Goal: Task Accomplishment & Management: Use online tool/utility

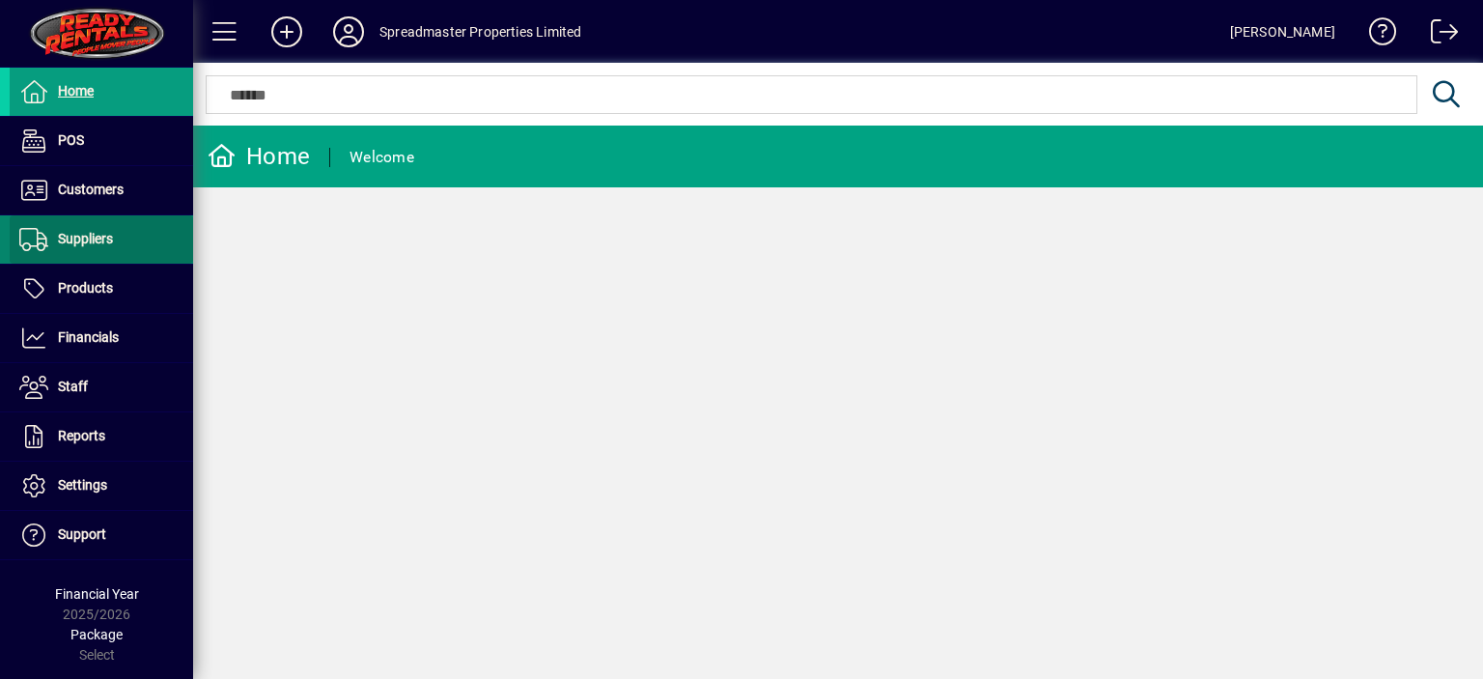
click at [92, 235] on span "Suppliers" at bounding box center [85, 238] width 55 height 15
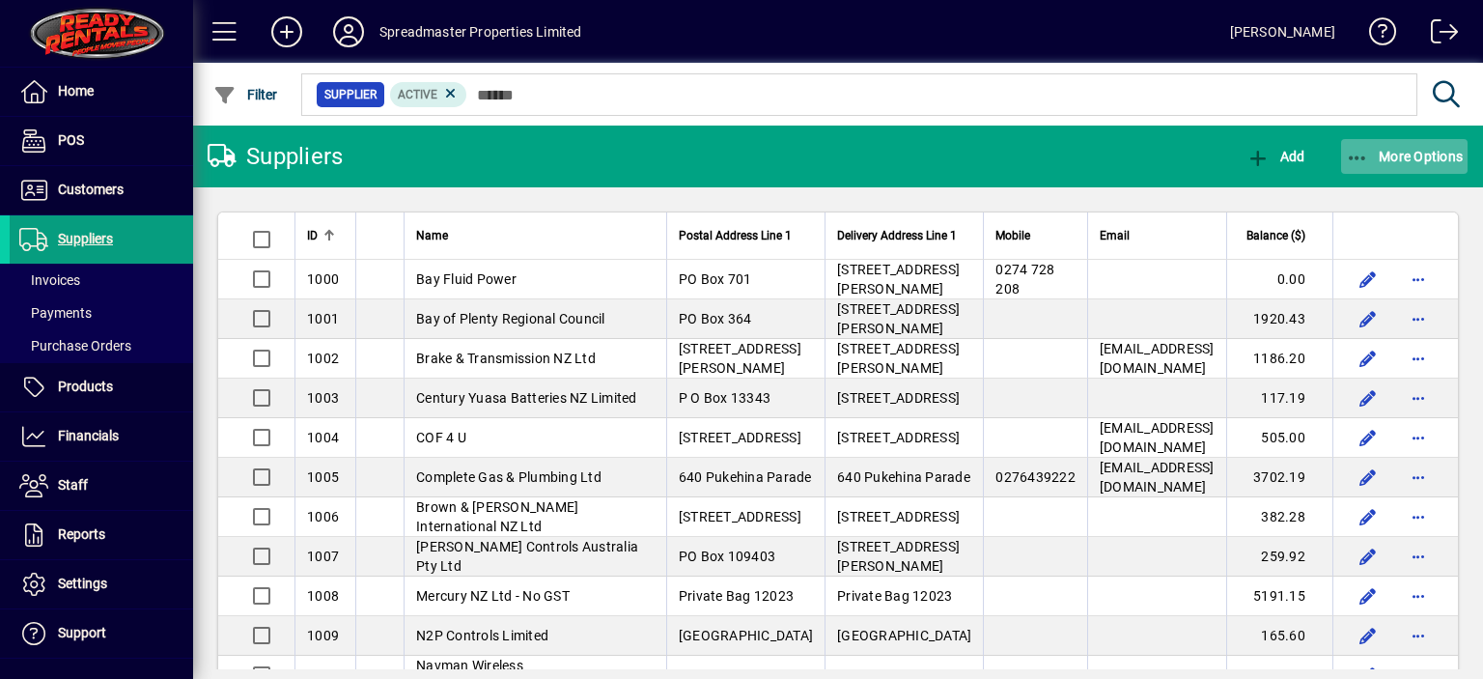
click at [1392, 155] on span "More Options" at bounding box center [1405, 156] width 118 height 15
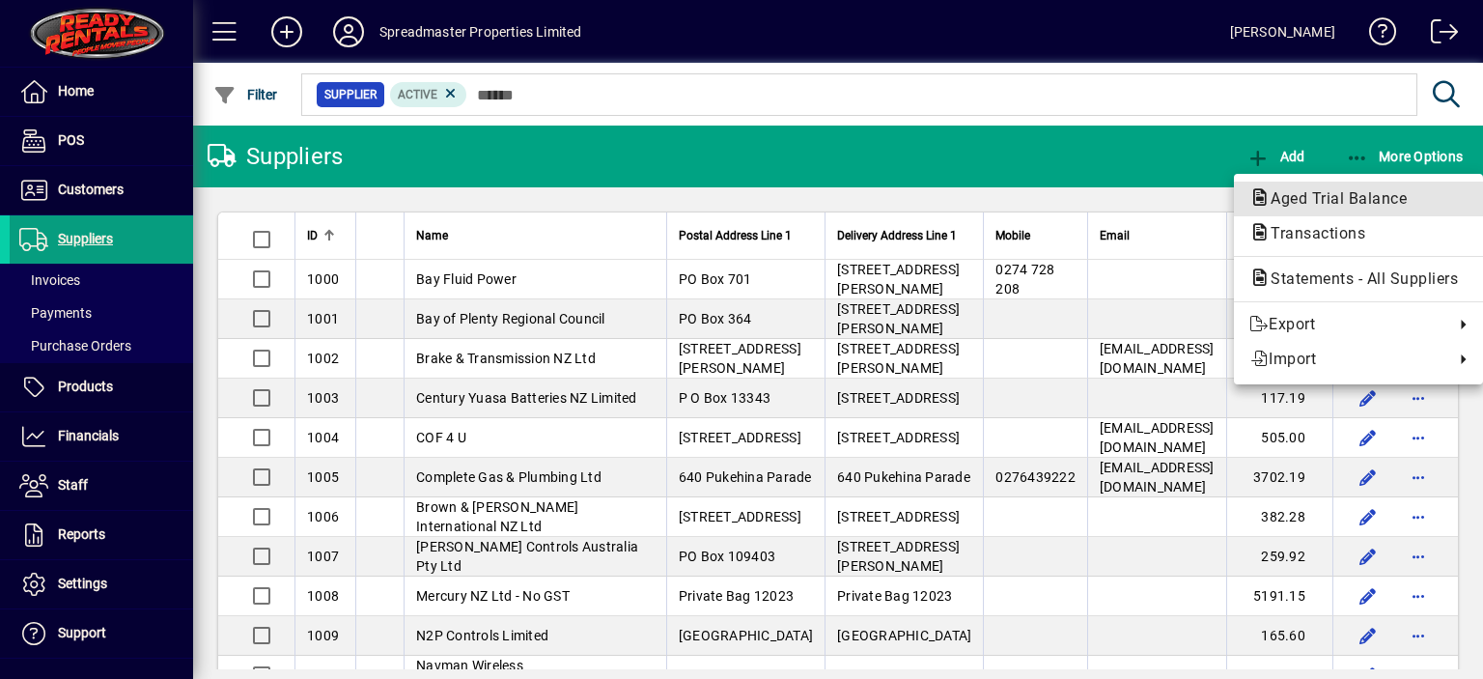
click at [1293, 192] on span "Aged Trial Balance" at bounding box center [1333, 198] width 167 height 18
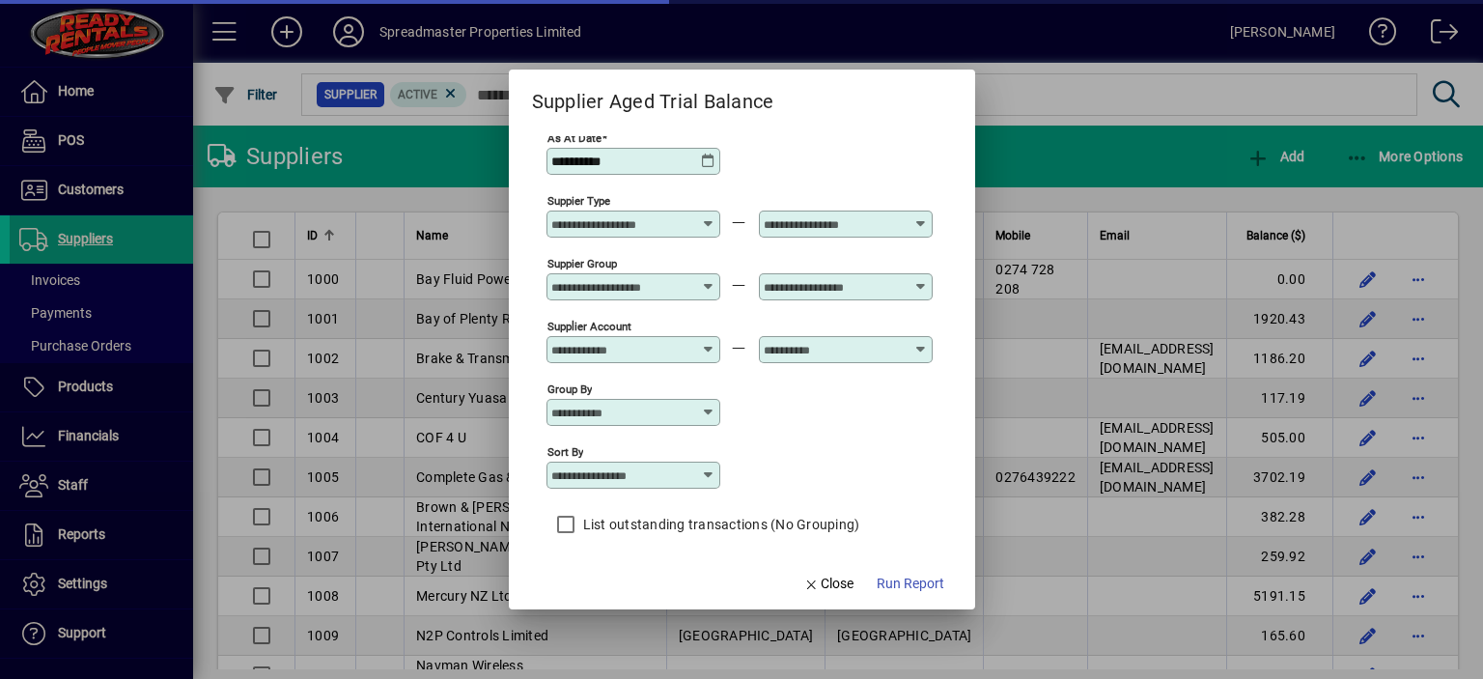
scroll to position [16, 0]
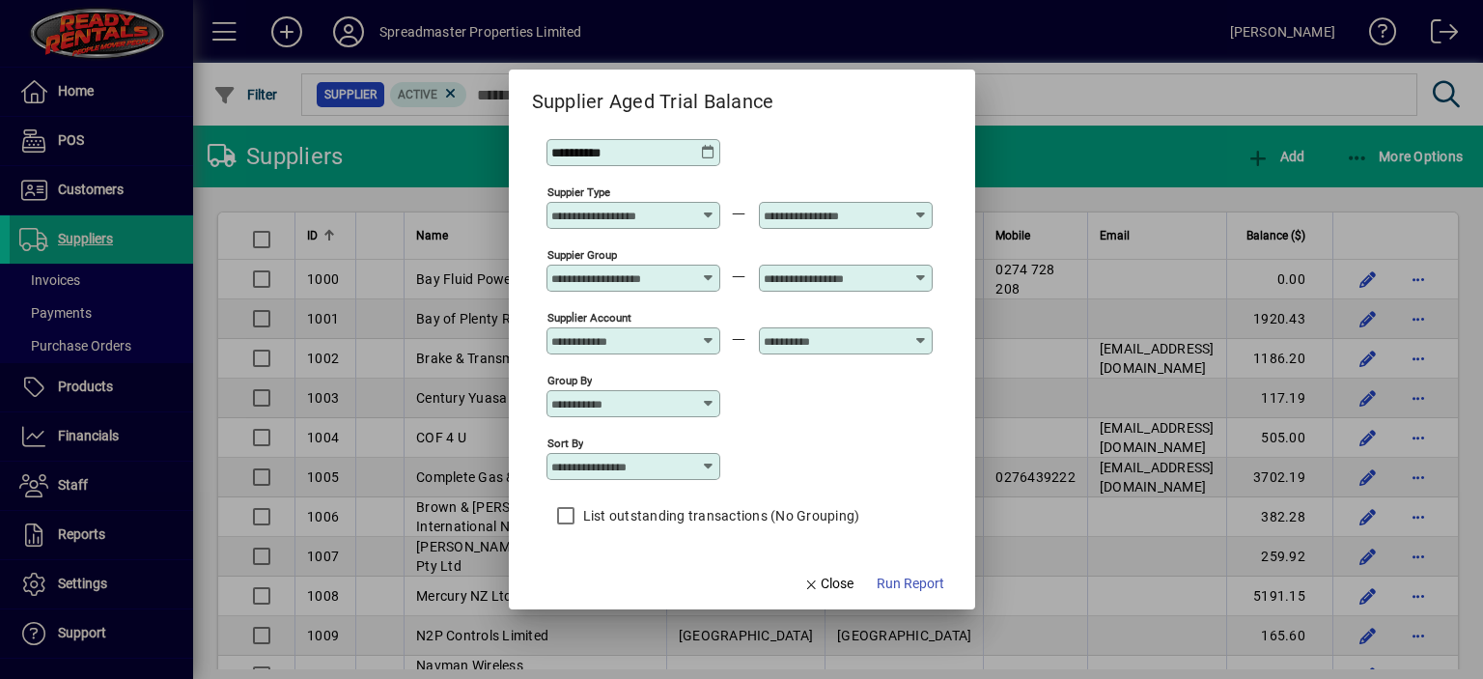
click at [714, 462] on icon at bounding box center [708, 466] width 15 height 15
click at [616, 535] on div "Supplier Name" at bounding box center [615, 542] width 108 height 20
type input "**********"
click at [894, 585] on span "Run Report" at bounding box center [911, 584] width 68 height 20
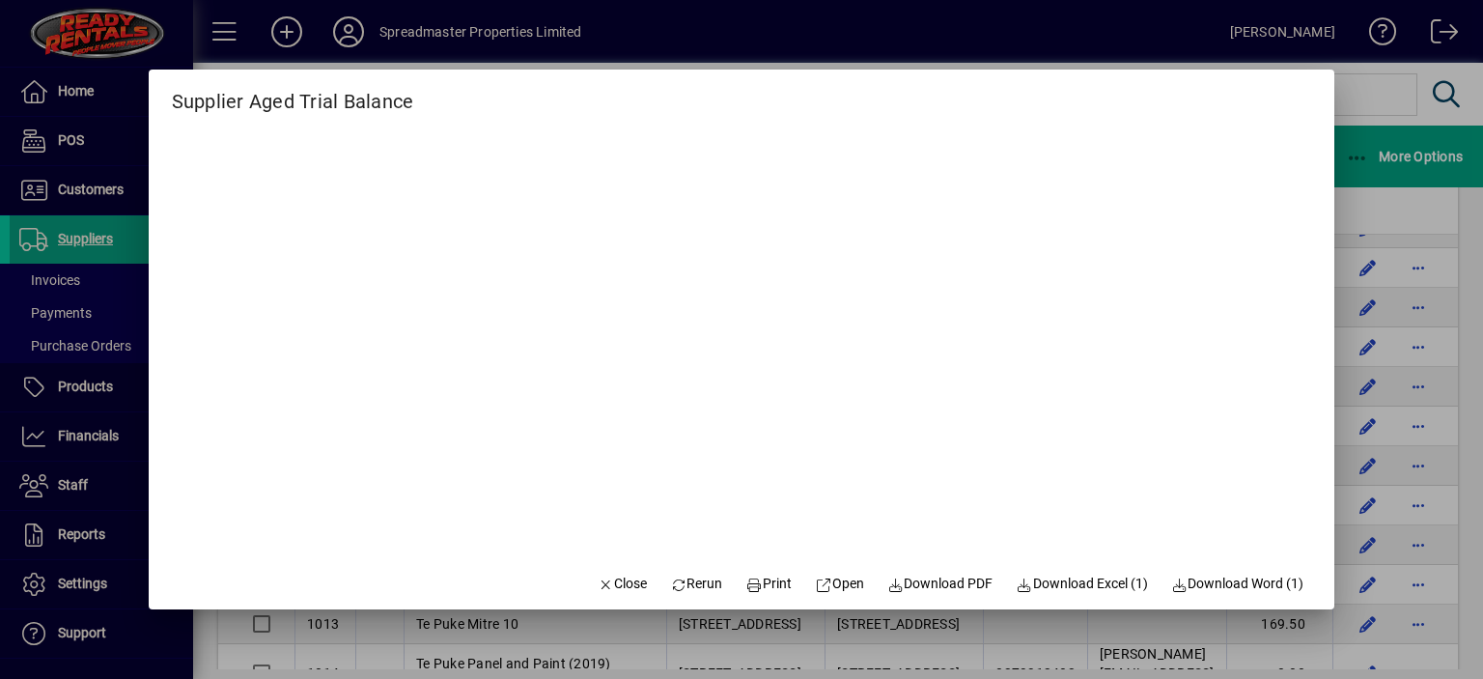
scroll to position [193, 0]
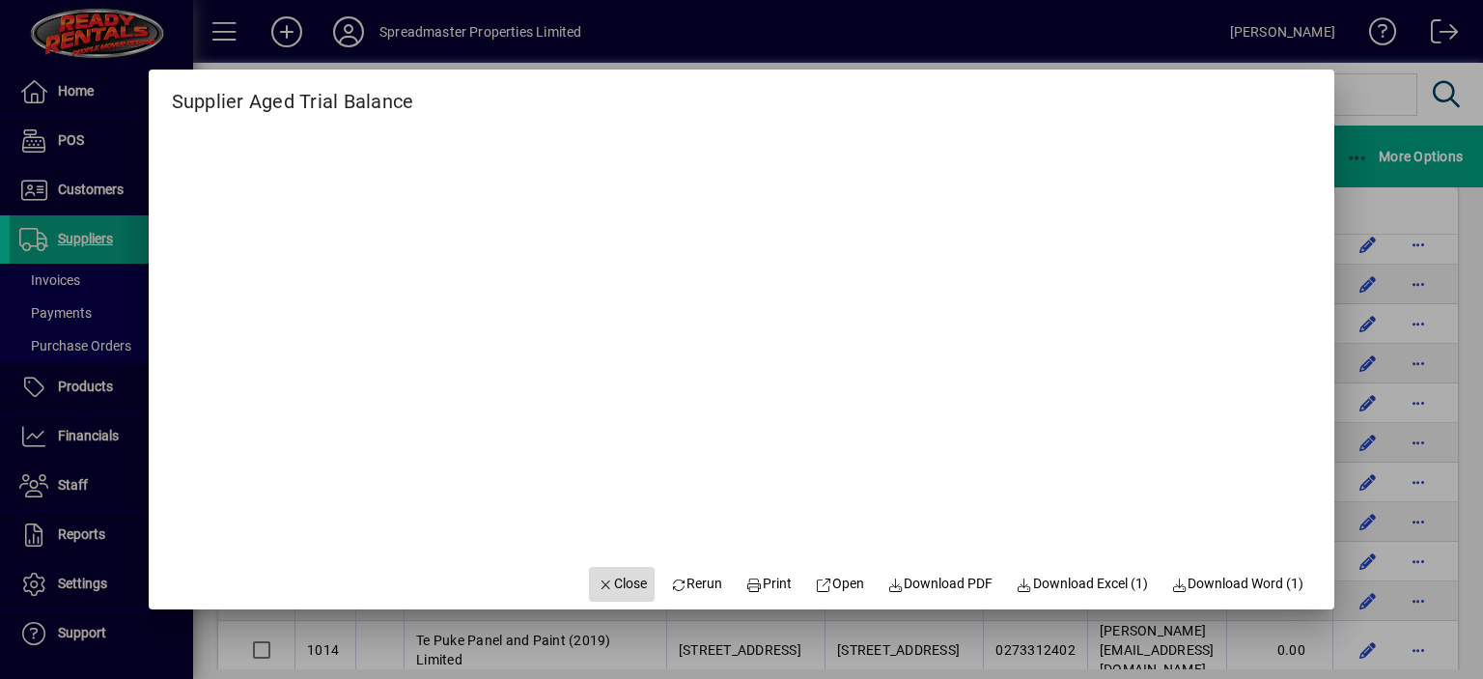
click at [608, 586] on span "Close" at bounding box center [622, 584] width 50 height 20
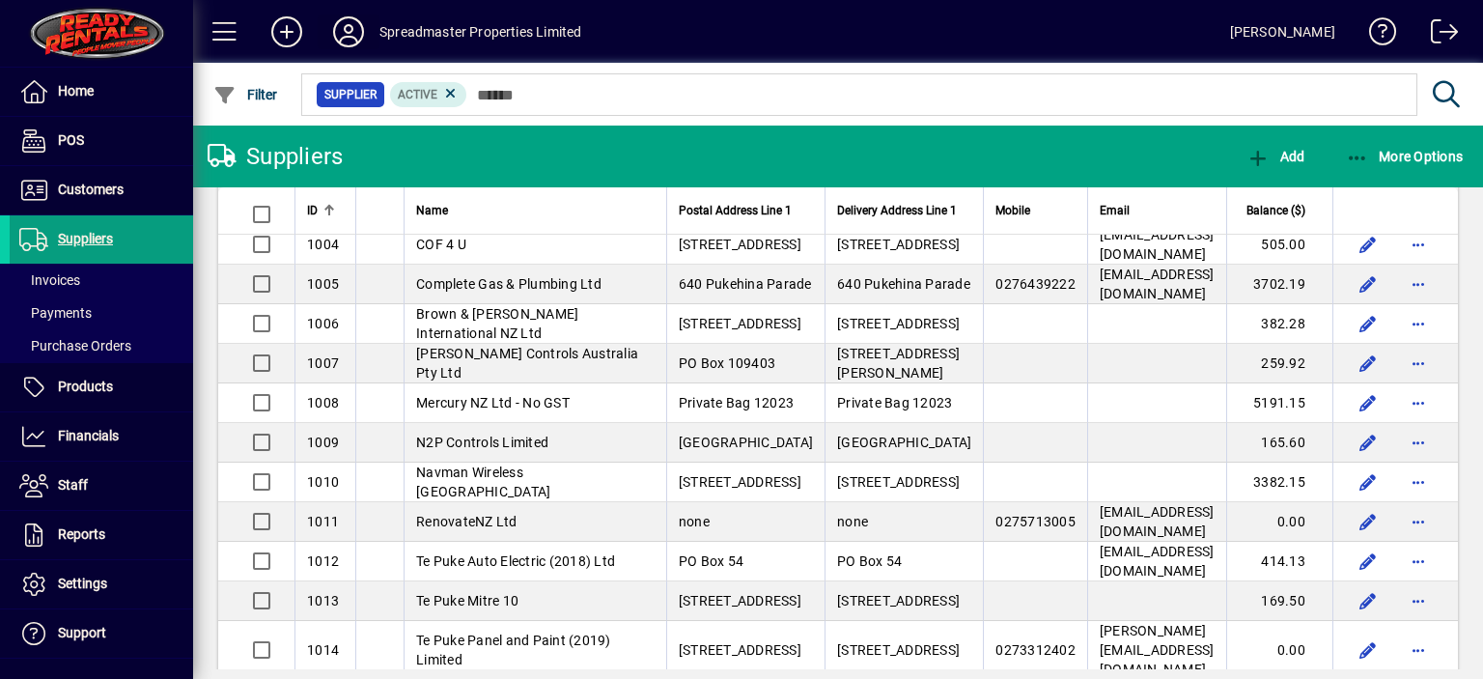
click at [355, 38] on icon at bounding box center [348, 31] width 39 height 31
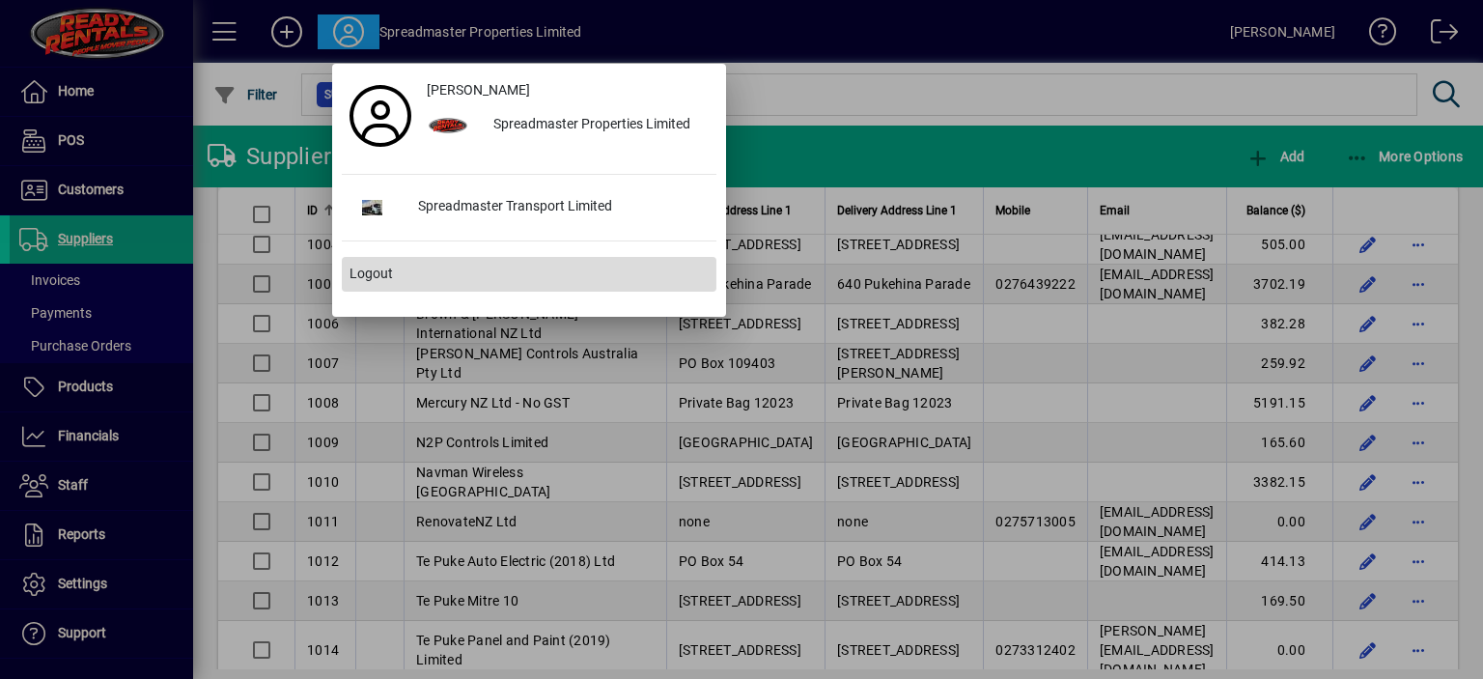
click at [379, 269] on span "Logout" at bounding box center [371, 274] width 43 height 20
